Goal: Navigation & Orientation: Find specific page/section

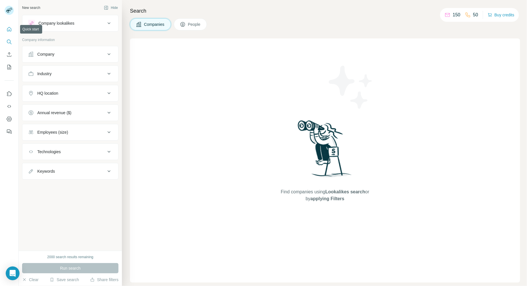
click at [10, 31] on icon "Quick start" at bounding box center [9, 29] width 6 height 6
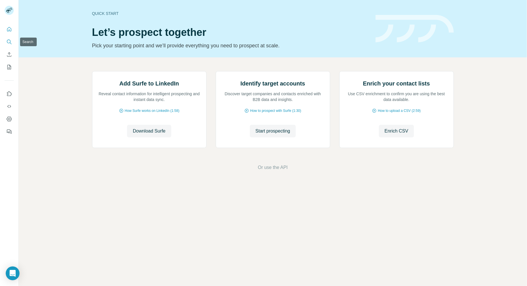
click at [9, 42] on icon "Search" at bounding box center [9, 42] width 6 height 6
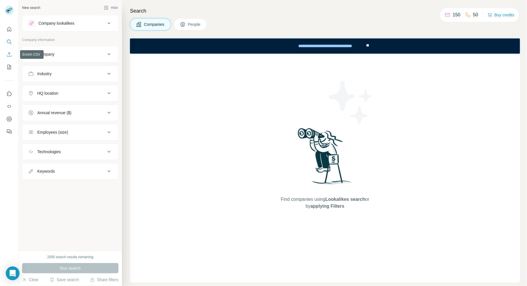
click at [9, 54] on icon "Enrich CSV" at bounding box center [9, 55] width 6 height 6
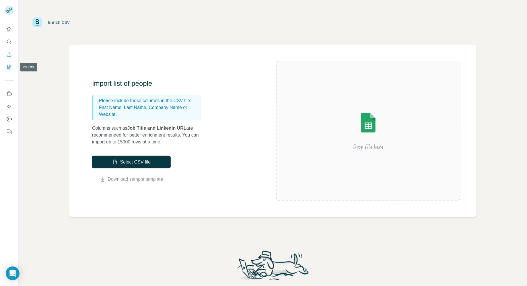
click at [9, 69] on icon "My lists" at bounding box center [9, 67] width 6 height 6
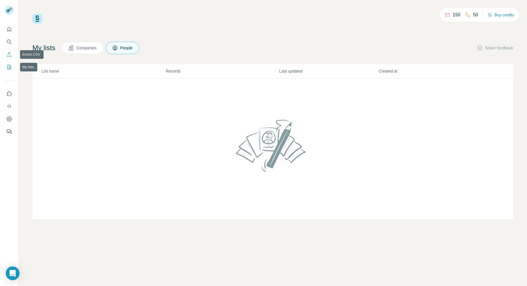
click at [9, 55] on icon "Enrich CSV" at bounding box center [9, 55] width 6 height 6
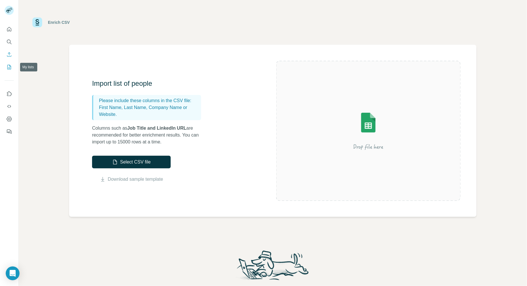
click at [9, 68] on icon "My lists" at bounding box center [9, 67] width 6 height 6
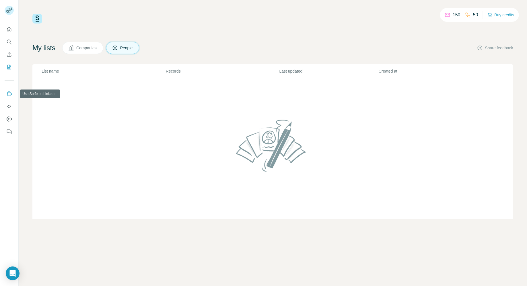
click at [9, 95] on icon "Use Surfe on LinkedIn" at bounding box center [9, 94] width 6 height 6
click at [8, 104] on icon "Use Surfe API" at bounding box center [9, 107] width 6 height 6
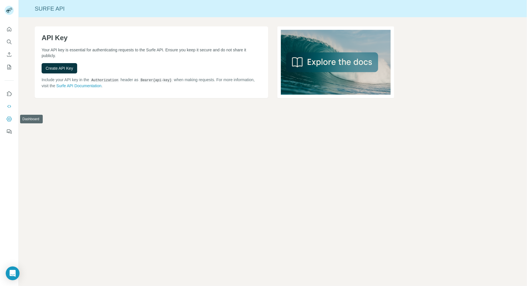
click at [9, 121] on icon "Dashboard" at bounding box center [9, 118] width 5 height 5
click at [10, 32] on button "Quick start" at bounding box center [9, 29] width 9 height 10
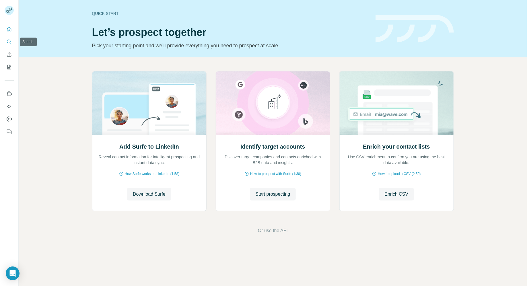
click at [9, 41] on icon "Search" at bounding box center [9, 42] width 6 height 6
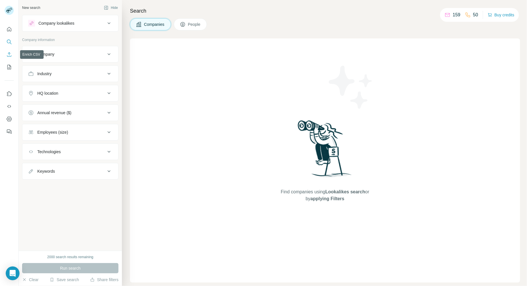
click at [9, 53] on icon "Enrich CSV" at bounding box center [9, 54] width 4 height 4
